Goal: Navigation & Orientation: Find specific page/section

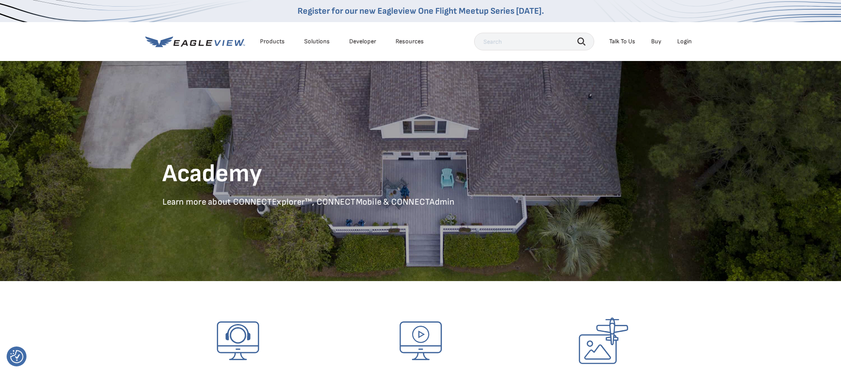
click at [686, 40] on div "Login" at bounding box center [685, 42] width 15 height 8
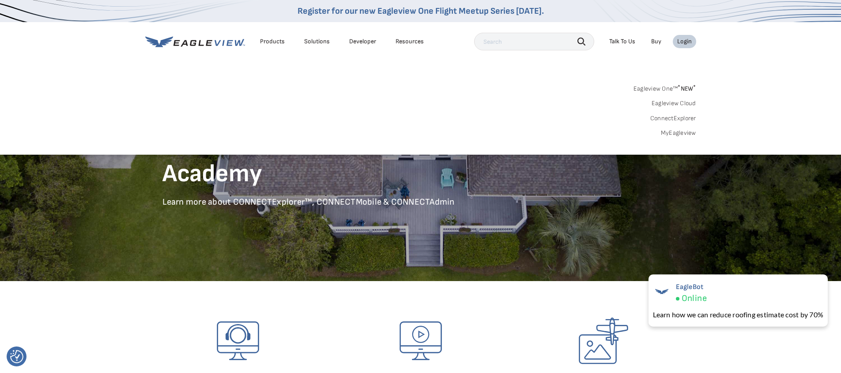
click at [686, 87] on span "* NEW *" at bounding box center [687, 89] width 18 height 8
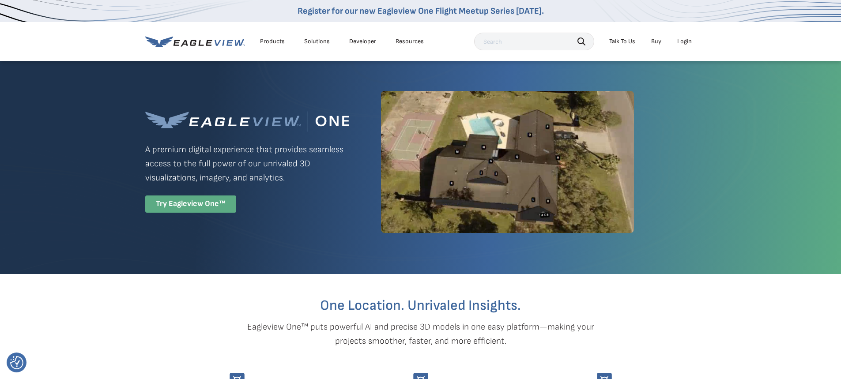
click at [197, 204] on div "Try Eagleview One™" at bounding box center [190, 204] width 91 height 17
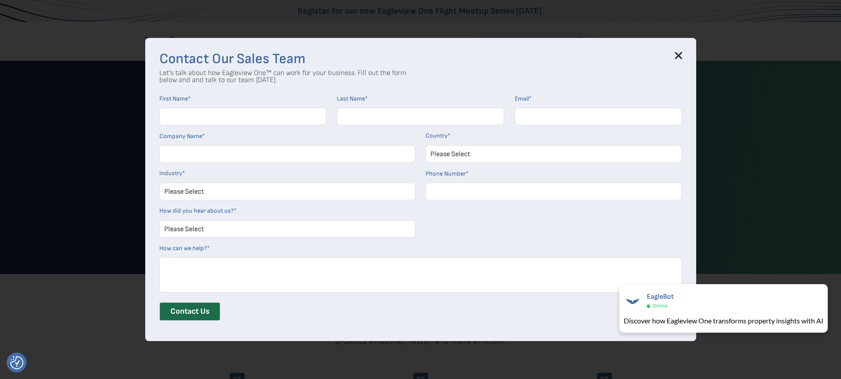
click at [681, 57] on icon at bounding box center [679, 56] width 6 height 6
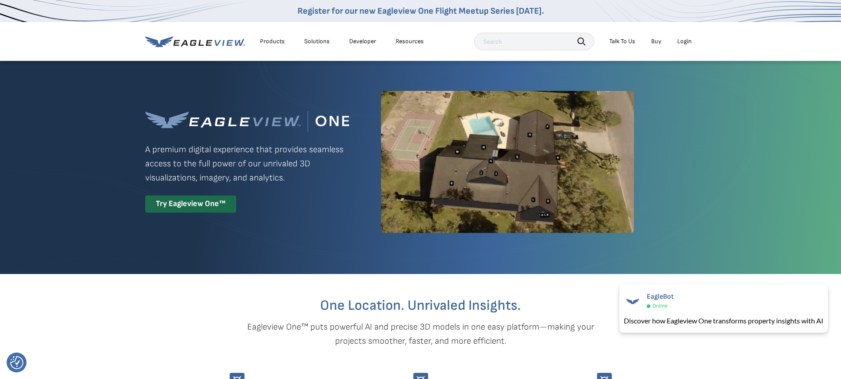
click at [682, 42] on div "Login" at bounding box center [685, 42] width 15 height 8
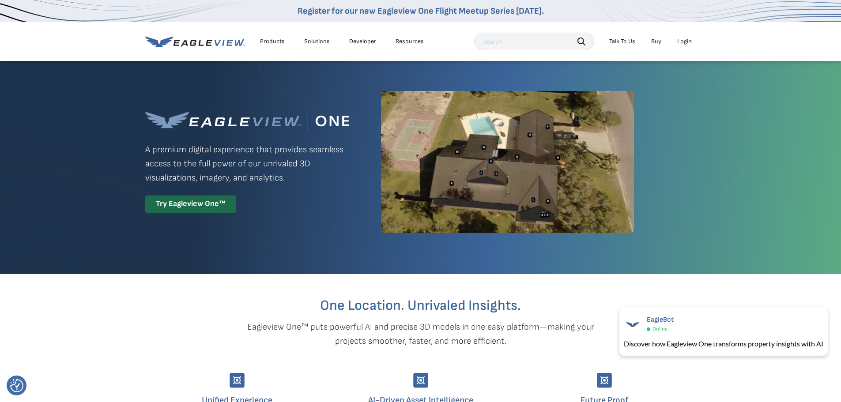
click at [205, 43] on icon at bounding box center [195, 41] width 100 height 11
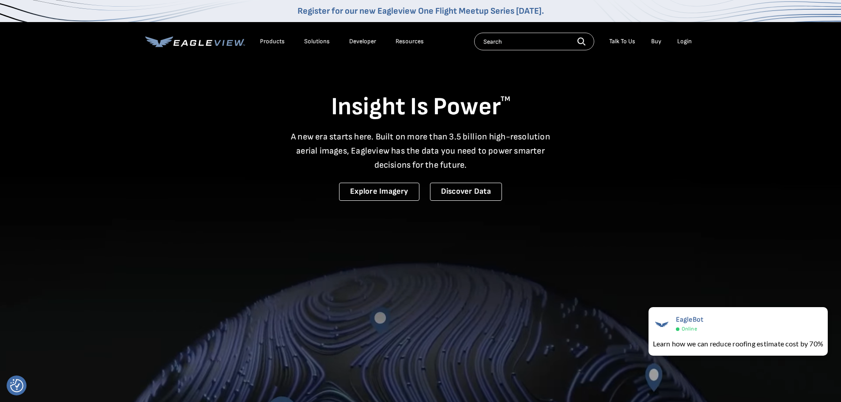
click at [206, 47] on div "Products Solutions Developer Resources" at bounding box center [286, 42] width 283 height 18
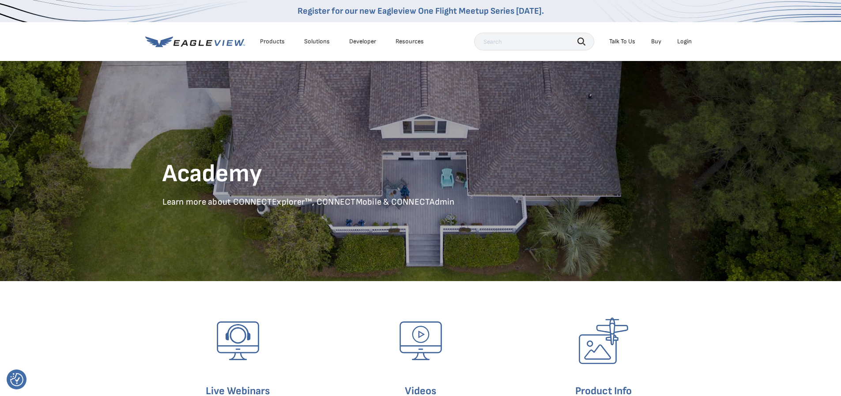
click at [687, 42] on div "Login" at bounding box center [685, 42] width 15 height 8
click at [683, 42] on div "Login" at bounding box center [685, 42] width 15 height 8
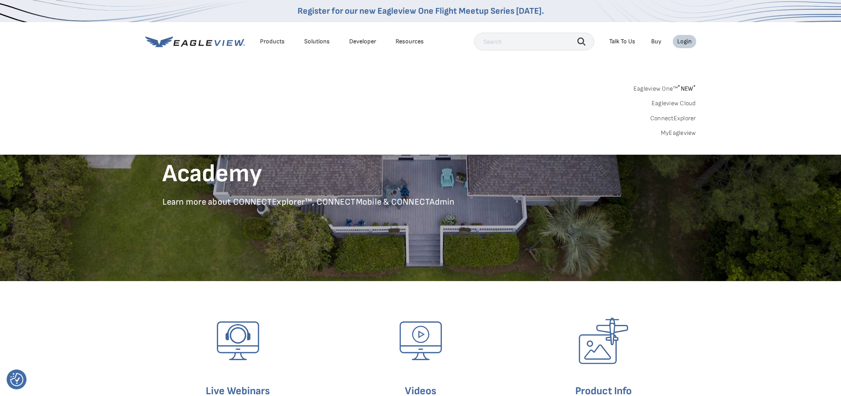
click at [685, 118] on link "ConnectExplorer" at bounding box center [674, 118] width 46 height 8
